Goal: Task Accomplishment & Management: Complete application form

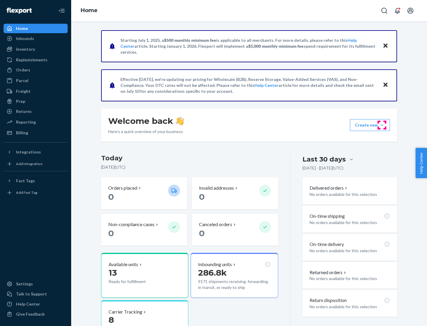
click at [382, 125] on button "Create new Create new inbound Create new order Create new product" at bounding box center [370, 125] width 40 height 12
click at [36, 39] on div "Inbounds" at bounding box center [35, 38] width 63 height 8
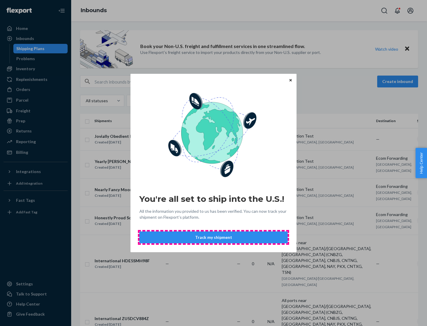
click at [213, 237] on button "Track my shipment" at bounding box center [213, 237] width 148 height 12
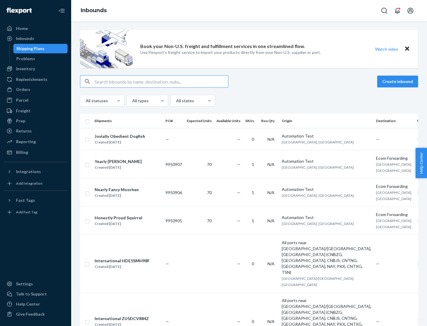
click at [398, 81] on button "Create inbound" at bounding box center [397, 82] width 41 height 12
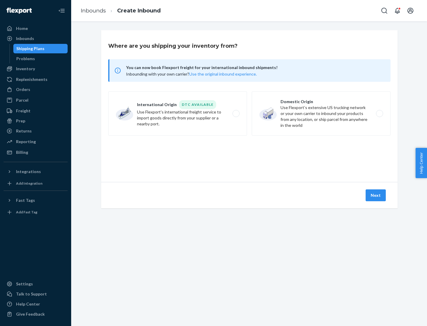
click at [177, 113] on label "International Origin DTC Available Use Flexport's international freight service…" at bounding box center [177, 113] width 139 height 44
click at [235, 113] on input "International Origin DTC Available Use Flexport's international freight service…" at bounding box center [237, 114] width 4 height 4
radio input "true"
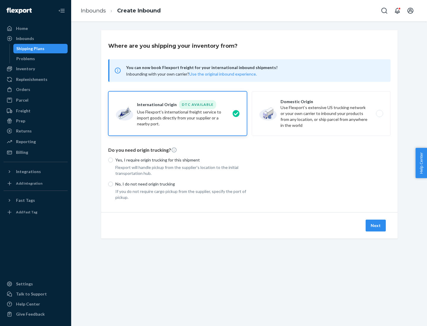
click at [181, 184] on p "No, I do not need origin trucking" at bounding box center [181, 184] width 132 height 6
click at [113, 184] on input "No, I do not need origin trucking" at bounding box center [110, 184] width 5 height 5
radio input "true"
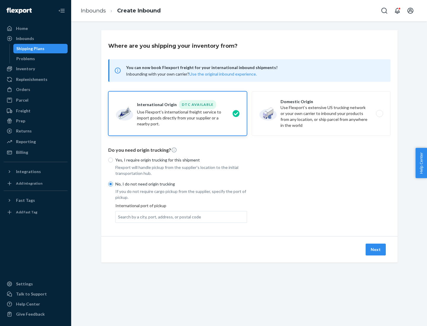
click at [158, 217] on div "Search by a city, port, address, or postal code" at bounding box center [159, 217] width 83 height 6
click at [118, 217] on input "Search by a city, port, address, or postal code" at bounding box center [118, 217] width 1 height 6
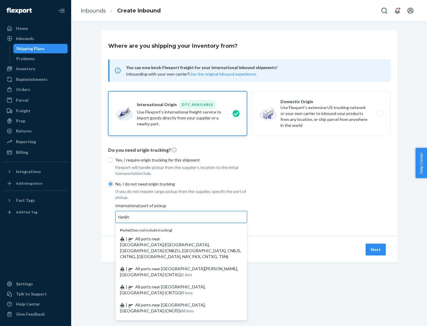
click at [175, 238] on span "| All ports near [GEOGRAPHIC_DATA]/[GEOGRAPHIC_DATA], [GEOGRAPHIC_DATA] (CNBZG,…" at bounding box center [180, 247] width 121 height 23
click at [130, 220] on input "tianjin" at bounding box center [124, 217] width 12 height 6
type input "All ports near [GEOGRAPHIC_DATA]/[GEOGRAPHIC_DATA], [GEOGRAPHIC_DATA] (CNBZG, […"
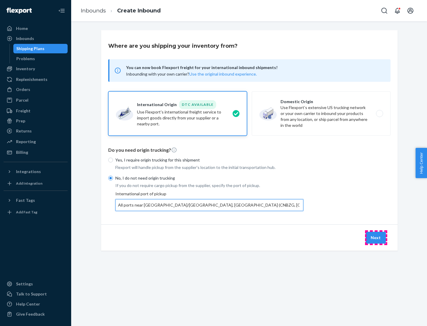
click at [376, 237] on button "Next" at bounding box center [375, 238] width 20 height 12
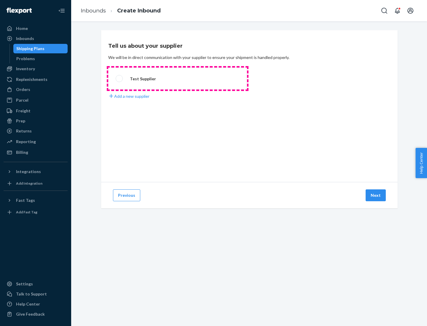
click at [177, 78] on label "Test Supplier" at bounding box center [177, 79] width 139 height 22
click at [119, 78] on input "Test Supplier" at bounding box center [118, 79] width 4 height 4
radio input "true"
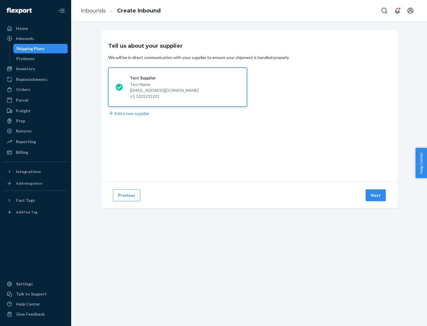
click at [376, 195] on button "Next" at bounding box center [375, 195] width 20 height 12
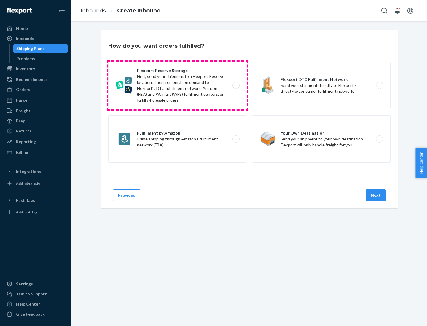
click at [177, 85] on label "Flexport Reserve Storage First, send your shipment to a Flexport Reserve locati…" at bounding box center [177, 85] width 139 height 47
click at [235, 85] on input "Flexport Reserve Storage First, send your shipment to a Flexport Reserve locati…" at bounding box center [237, 86] width 4 height 4
radio input "true"
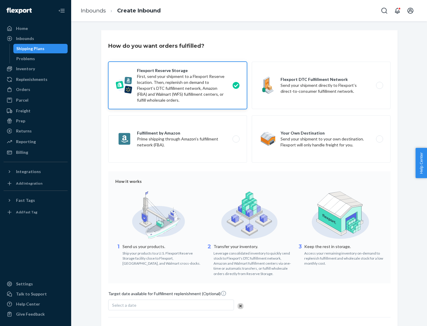
scroll to position [49, 0]
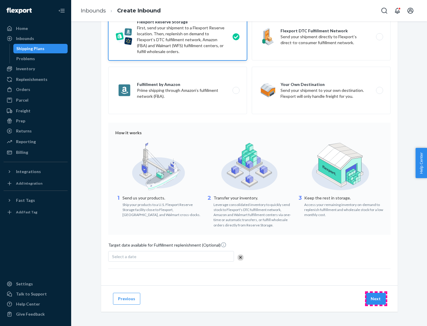
click at [376, 298] on button "Next" at bounding box center [375, 299] width 20 height 12
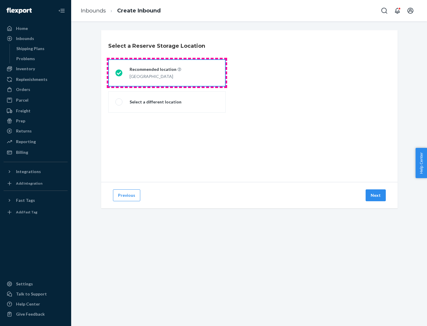
click at [167, 73] on div "[GEOGRAPHIC_DATA]" at bounding box center [155, 75] width 52 height 7
click at [119, 73] on input "Recommended location [GEOGRAPHIC_DATA]" at bounding box center [117, 73] width 4 height 4
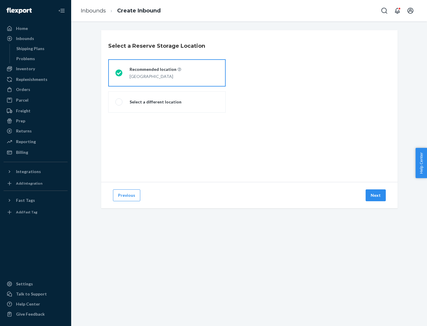
click at [376, 195] on button "Next" at bounding box center [375, 195] width 20 height 12
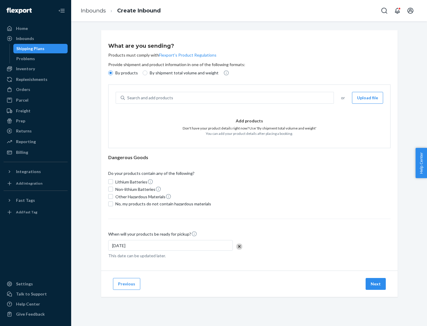
click at [229, 98] on div "Search and add products" at bounding box center [229, 97] width 209 height 11
click at [128, 98] on input "Search and add products" at bounding box center [127, 98] width 1 height 6
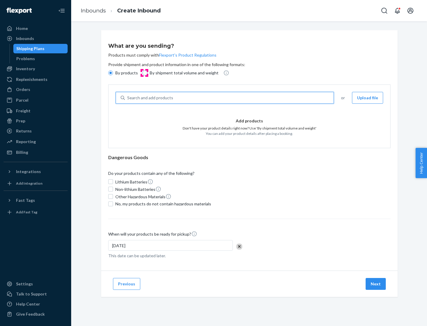
click at [144, 73] on input "By shipment total volume and weight" at bounding box center [144, 72] width 5 height 5
radio input "true"
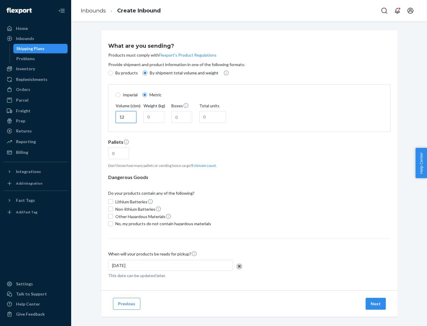
type input "12"
type input "22"
type input "222"
type input "121"
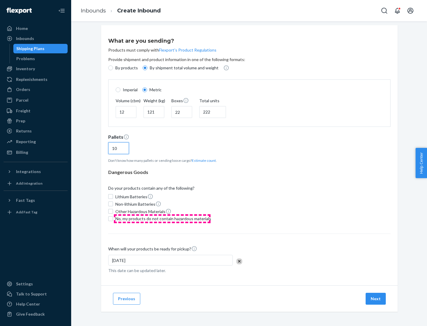
type input "10"
click at [162, 218] on span "No, my products do not contain hazardous materials" at bounding box center [163, 219] width 96 height 6
click at [113, 218] on input "No, my products do not contain hazardous materials" at bounding box center [110, 218] width 5 height 5
checkbox input "true"
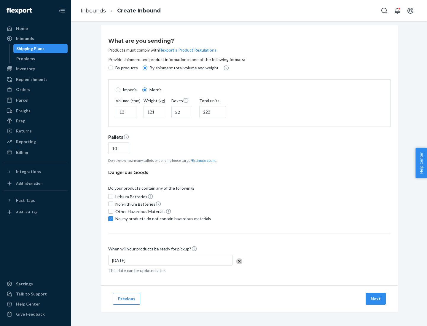
click at [376, 298] on button "Next" at bounding box center [375, 299] width 20 height 12
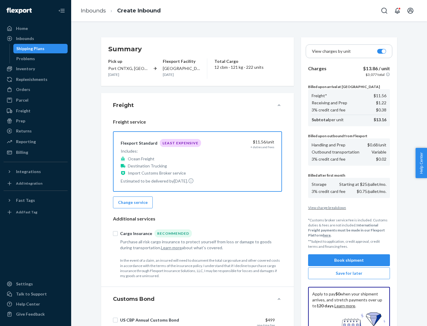
scroll to position [86, 0]
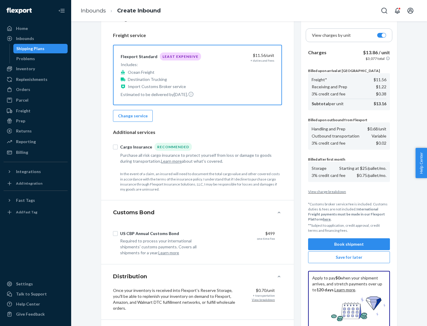
click at [349, 244] on button "Book shipment" at bounding box center [349, 244] width 82 height 12
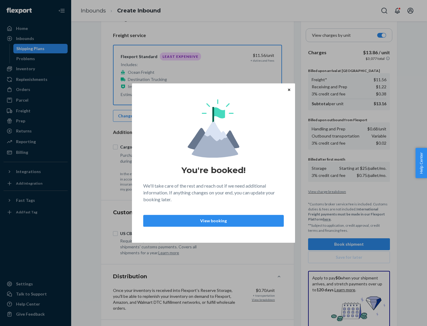
click at [213, 220] on p "View booking" at bounding box center [213, 221] width 130 height 6
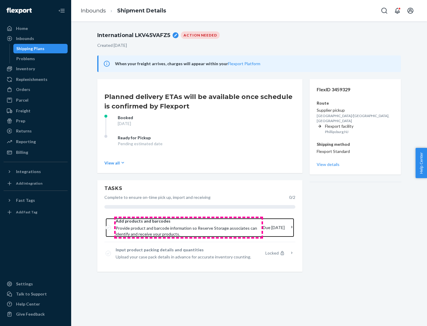
click at [188, 227] on span "Provide product and barcode information so Reserve Storage associates can ident…" at bounding box center [187, 231] width 142 height 12
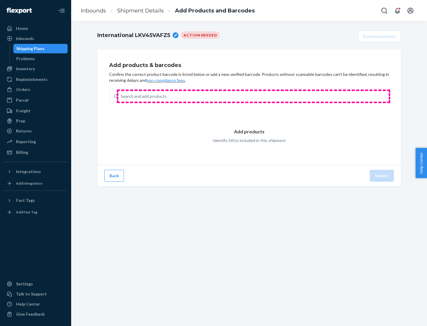
click at [253, 96] on div "Search and add products" at bounding box center [253, 96] width 270 height 11
click at [121, 96] on input "Search and add products" at bounding box center [121, 96] width 1 height 6
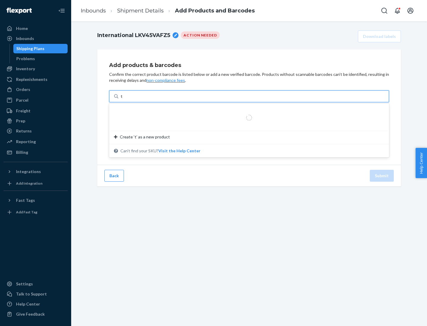
type input "test"
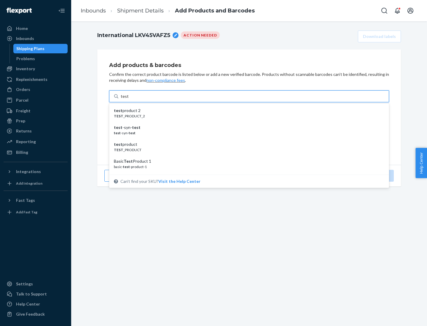
scroll to position [22, 0]
click at [246, 139] on div "Basic Test Product 1" at bounding box center [246, 139] width 265 height 6
click at [128, 99] on input "test" at bounding box center [125, 96] width 8 height 6
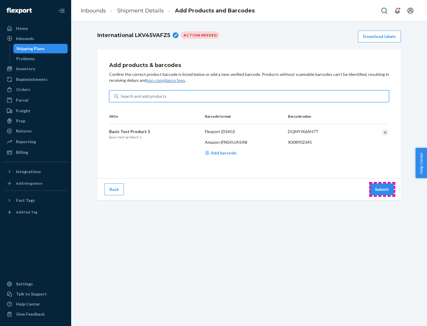
click at [382, 189] on button "Submit" at bounding box center [381, 189] width 24 height 12
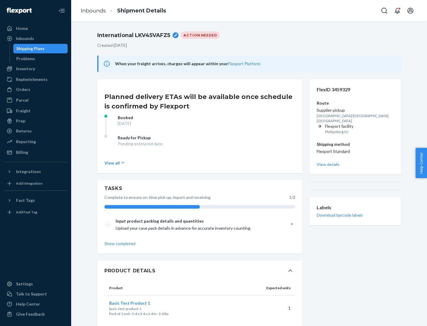
scroll to position [10, 0]
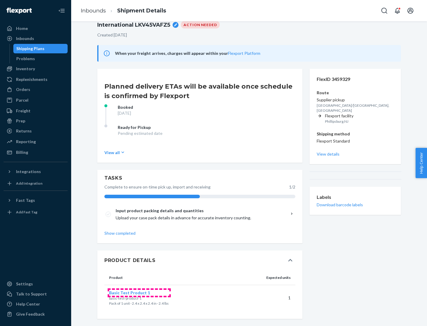
click at [139, 292] on span "Basic Test Product 1" at bounding box center [129, 292] width 41 height 5
